Goal: Find specific page/section: Find specific page/section

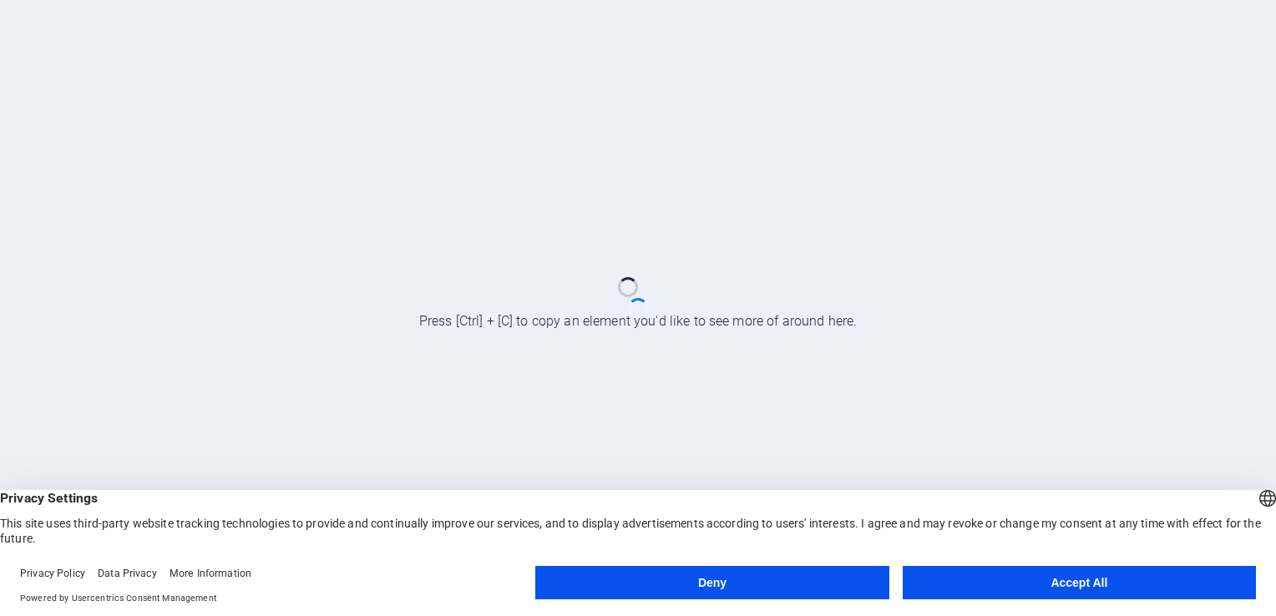
click at [1002, 576] on button "Accept All" at bounding box center [1079, 582] width 353 height 33
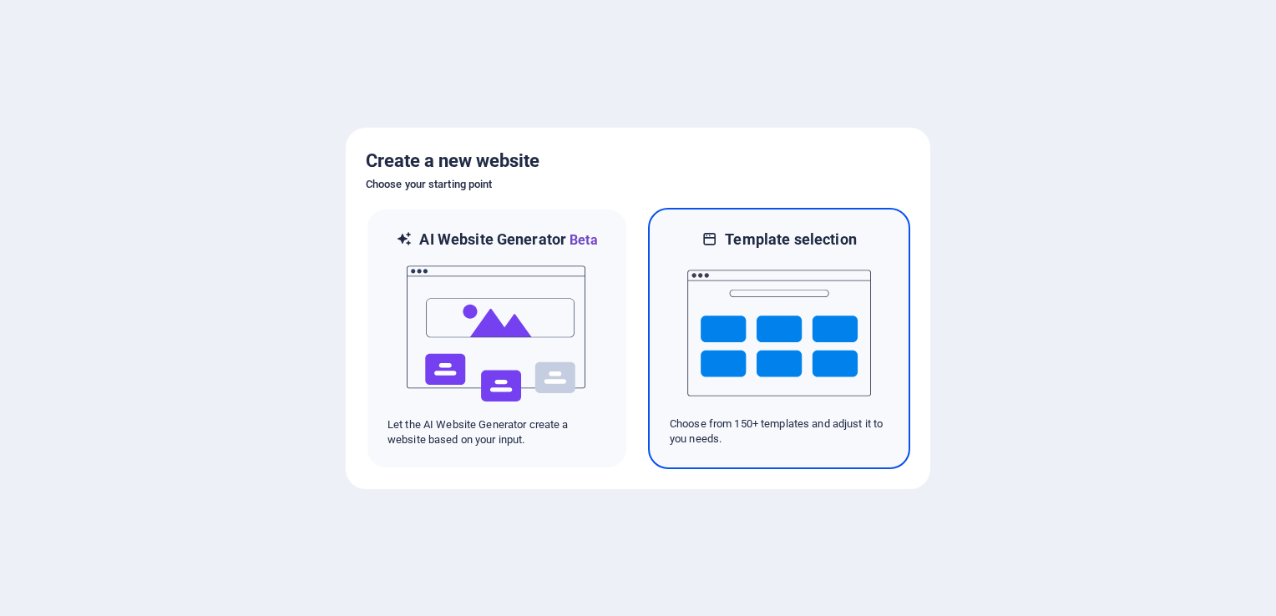
click at [815, 336] on img at bounding box center [779, 333] width 184 height 167
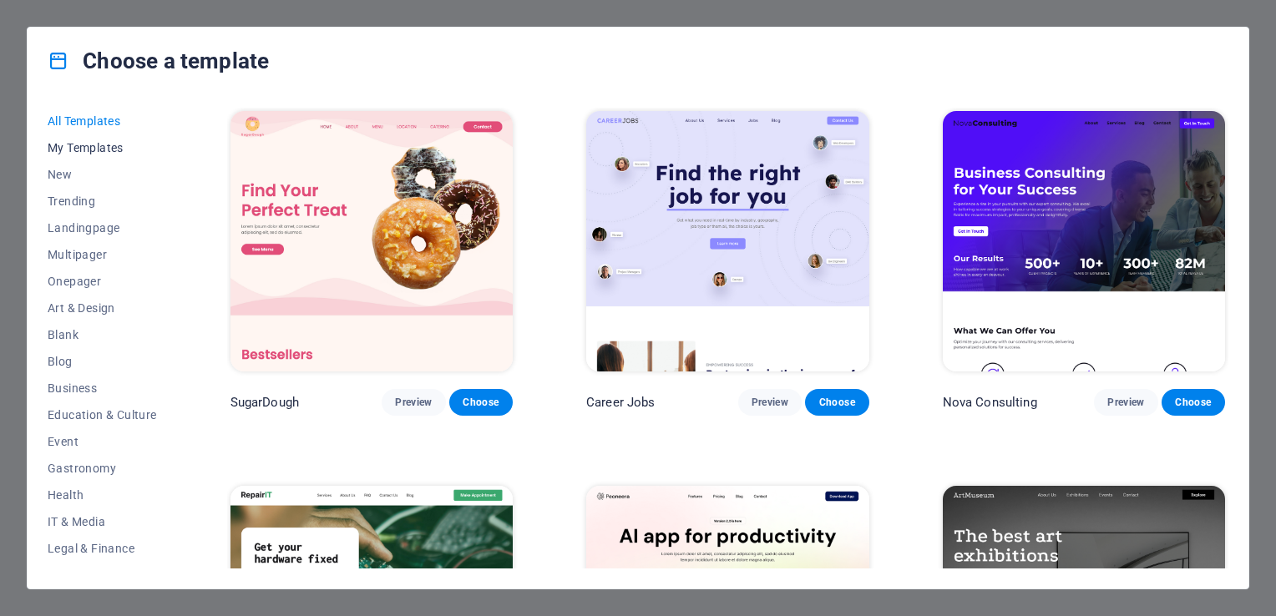
click at [114, 149] on span "My Templates" at bounding box center [102, 147] width 109 height 13
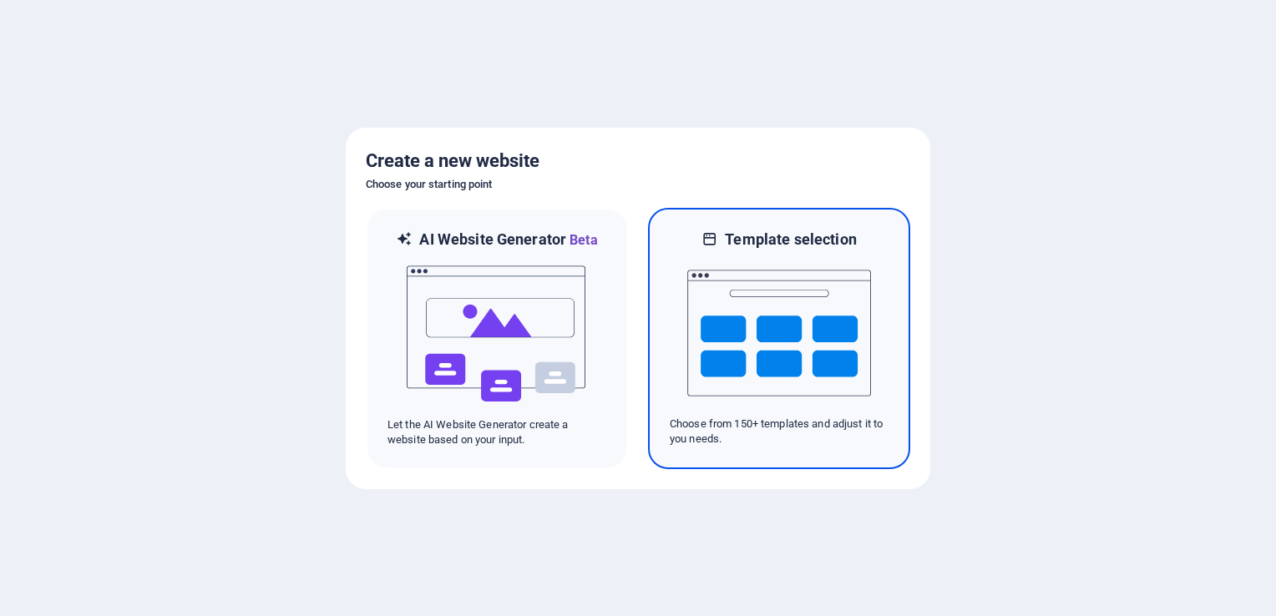
click at [722, 338] on img at bounding box center [779, 333] width 184 height 167
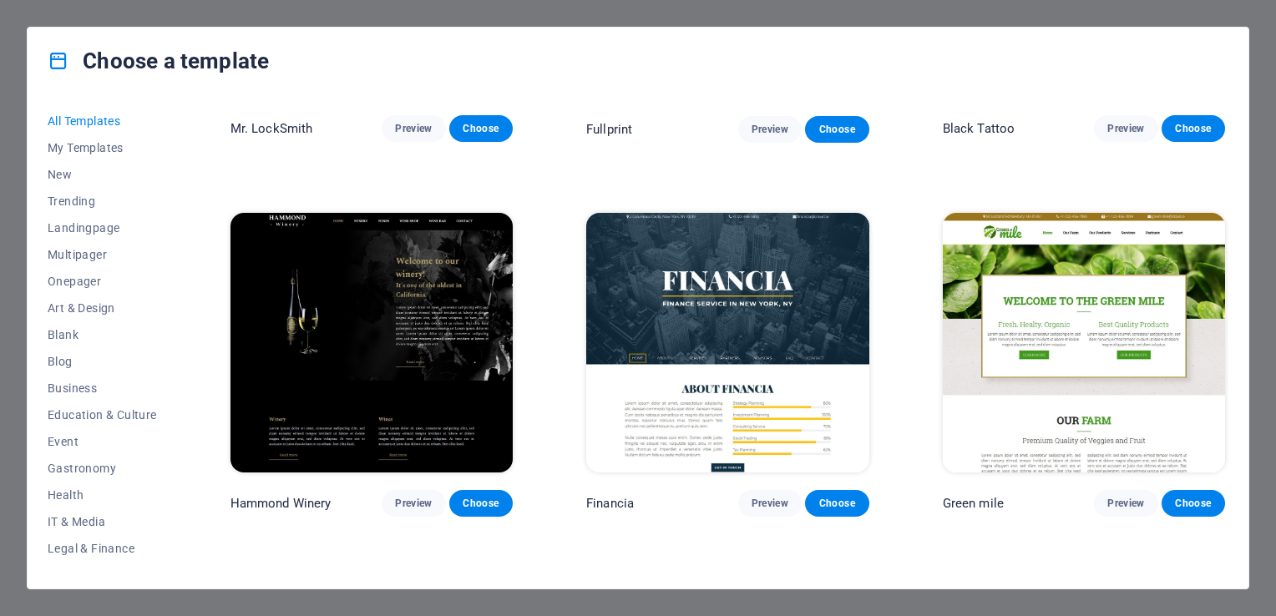
scroll to position [4175, 0]
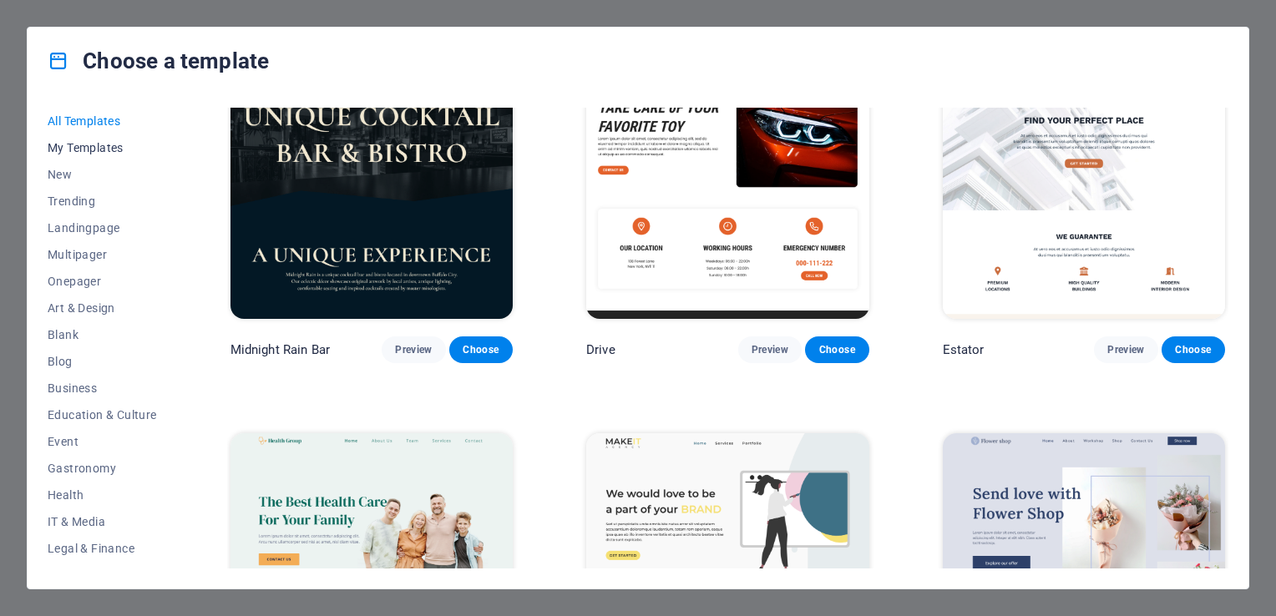
click at [74, 150] on span "My Templates" at bounding box center [102, 147] width 109 height 13
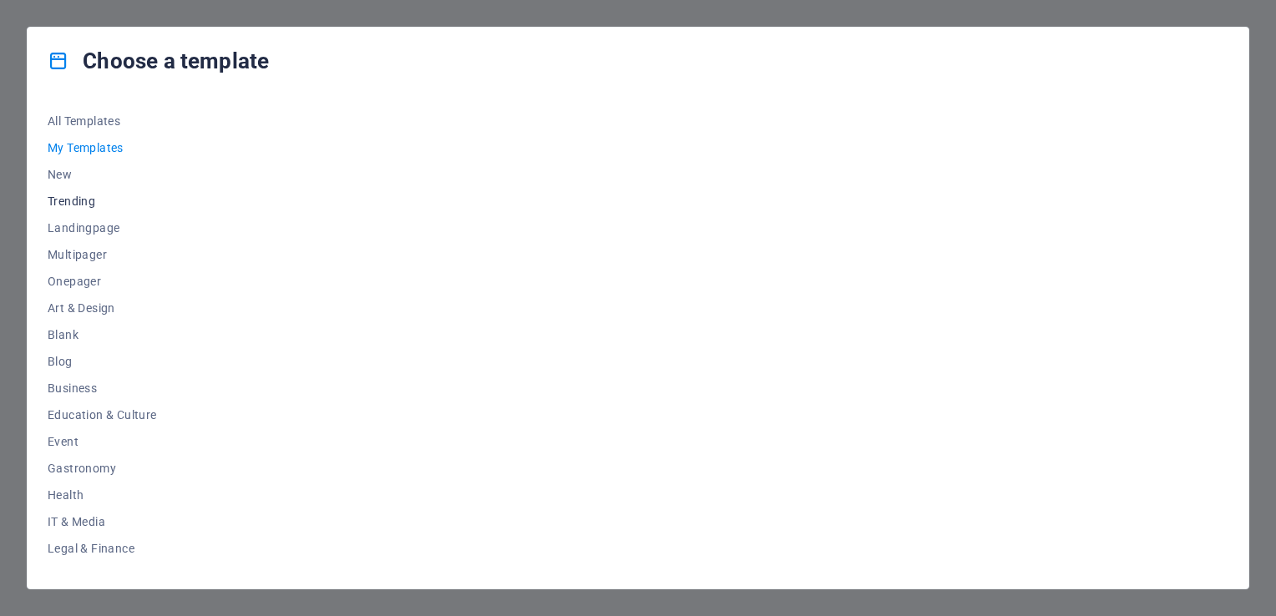
scroll to position [0, 0]
click at [68, 306] on span "Art & Design" at bounding box center [102, 307] width 109 height 13
